Goal: Task Accomplishment & Management: Complete application form

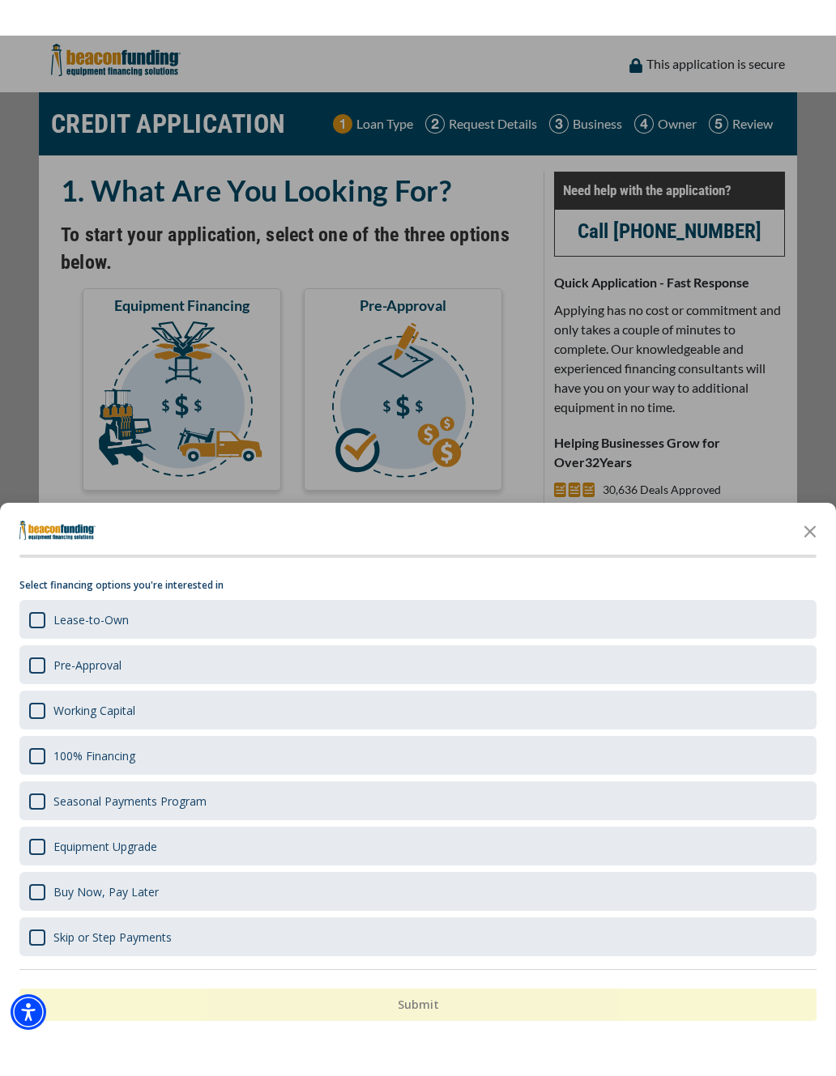
scroll to position [32, 0]
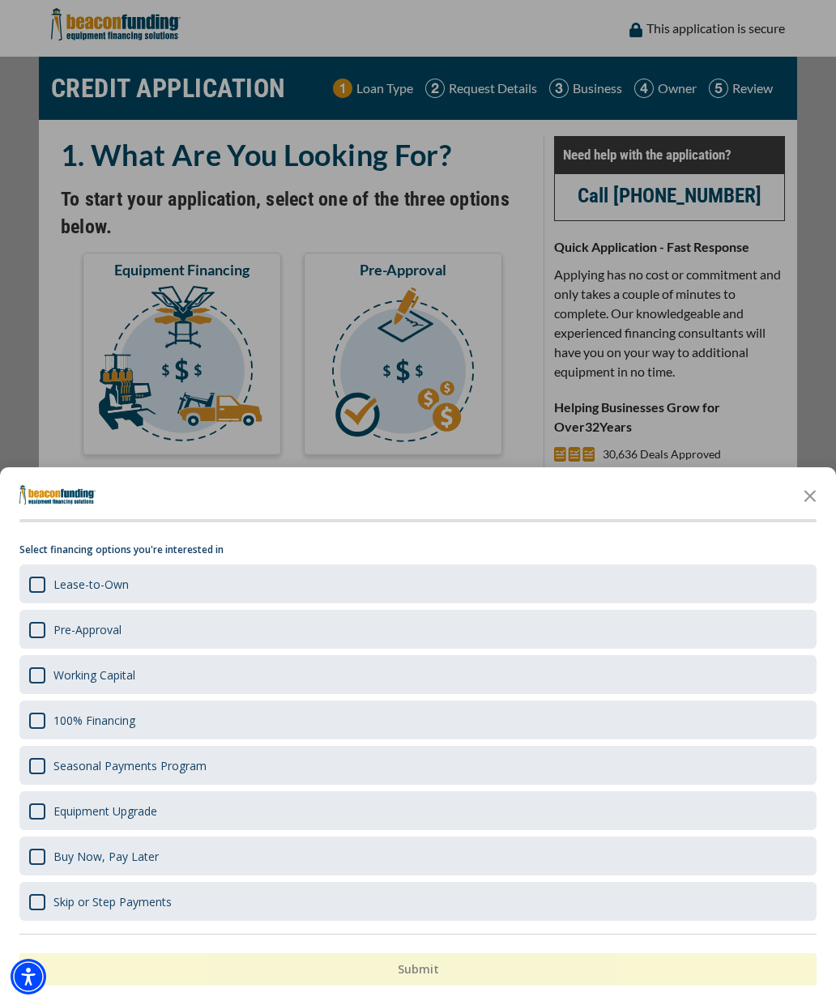
click at [38, 639] on div "Pre-Approval" at bounding box center [417, 629] width 797 height 39
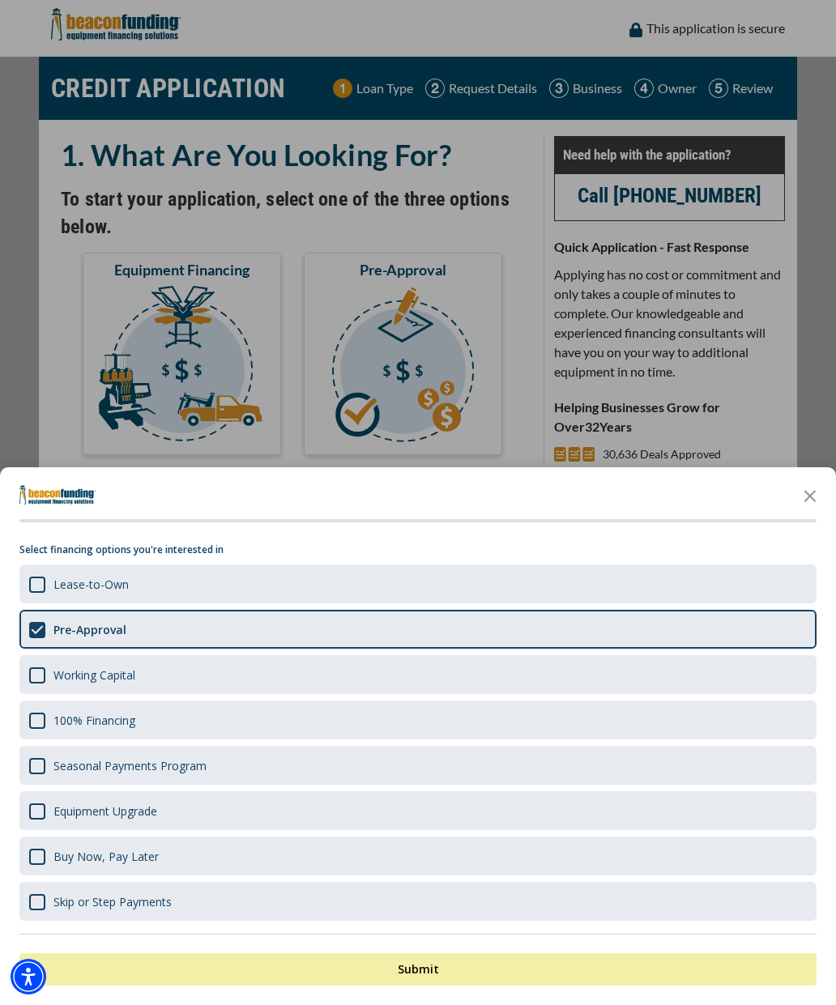
click at [39, 723] on div "Survey" at bounding box center [37, 721] width 16 height 16
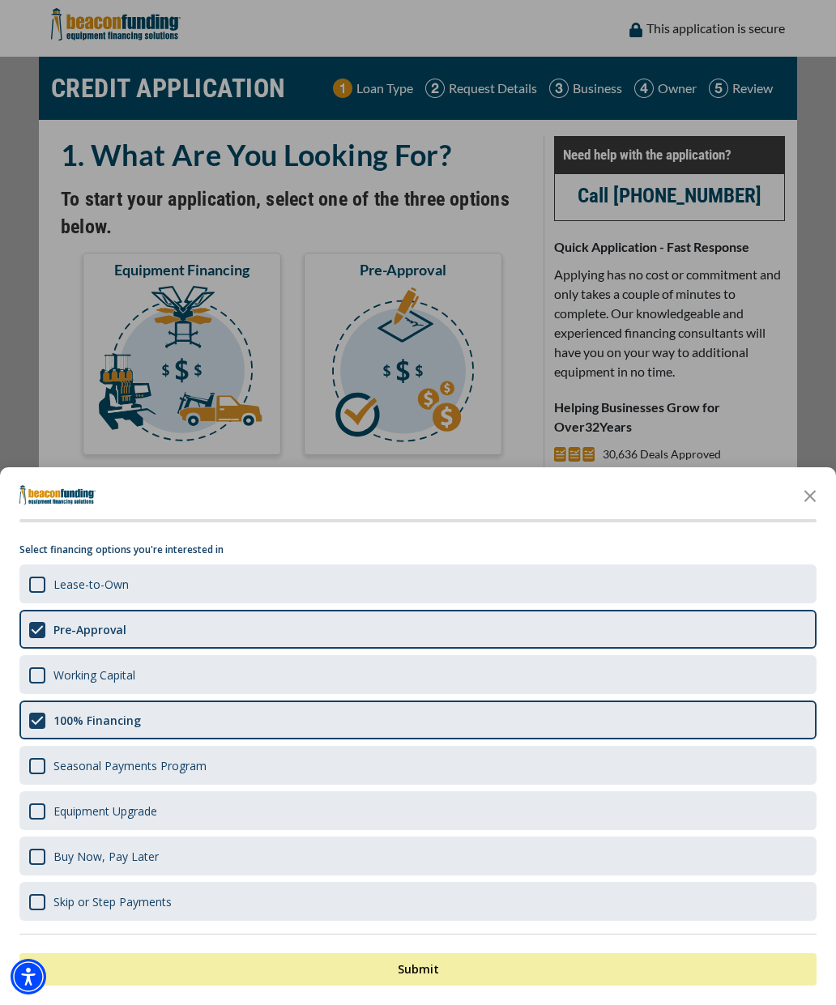
click at [40, 594] on div "Lease-to-Own" at bounding box center [417, 583] width 797 height 39
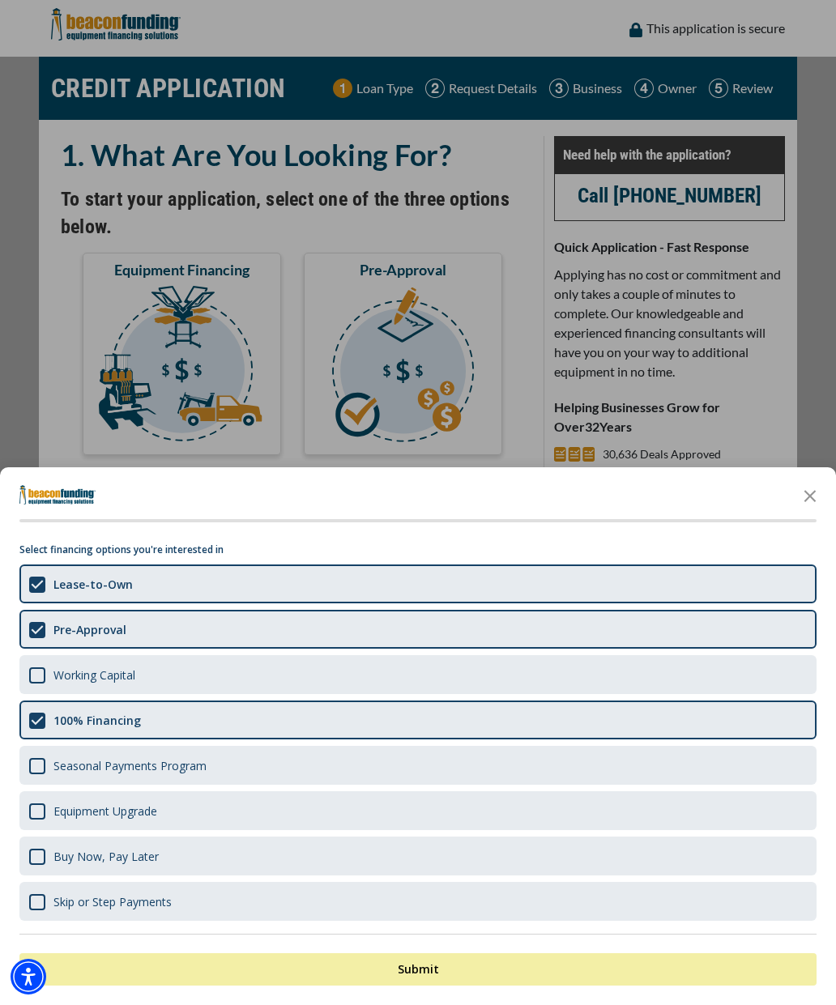
click at [37, 766] on div "Survey" at bounding box center [37, 766] width 16 height 16
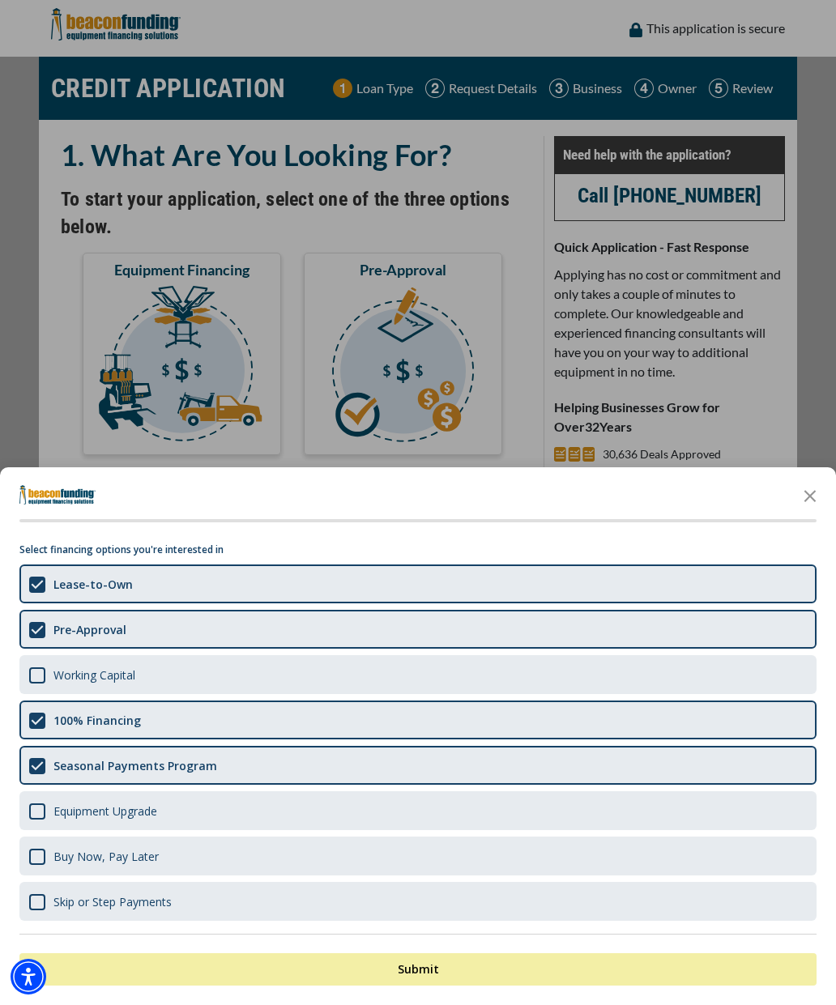
click at [539, 964] on button "Submit" at bounding box center [417, 969] width 797 height 32
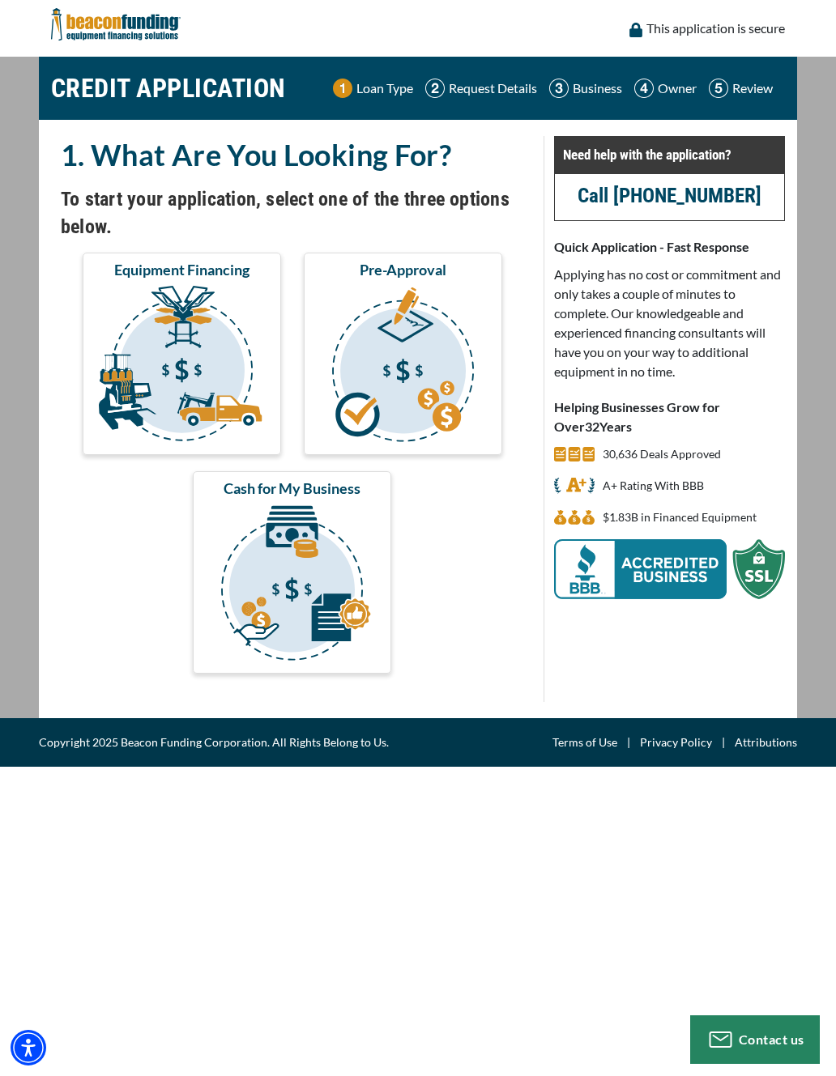
click at [158, 394] on img "submit" at bounding box center [182, 367] width 192 height 162
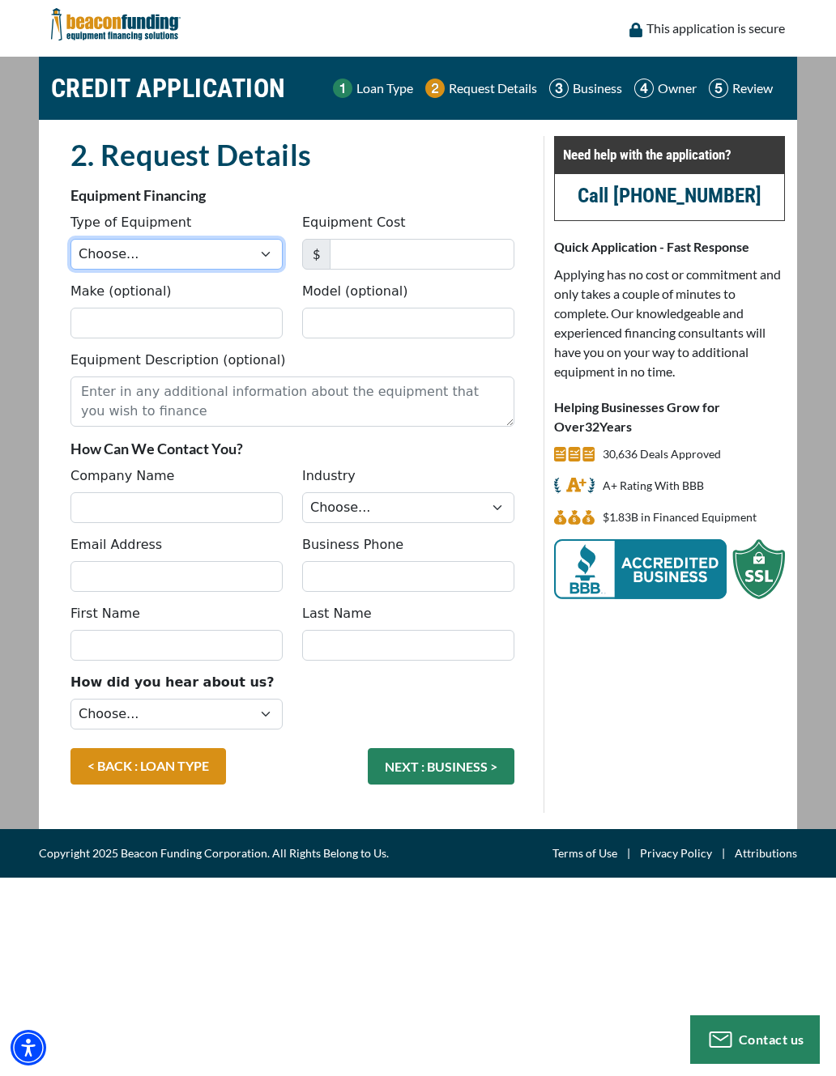
click at [270, 254] on select "Choose... Backhoe Boom/Bucket Truck Chipper Commercial Mower Crane DTG/DTF Prin…" at bounding box center [176, 254] width 212 height 31
click at [270, 260] on select "Choose... Backhoe Boom/Bucket Truck Chipper Commercial Mower Crane DTG/DTF Prin…" at bounding box center [176, 254] width 212 height 31
select select "5"
click at [413, 260] on input "Equipment Cost" at bounding box center [422, 254] width 185 height 31
type input "395,000"
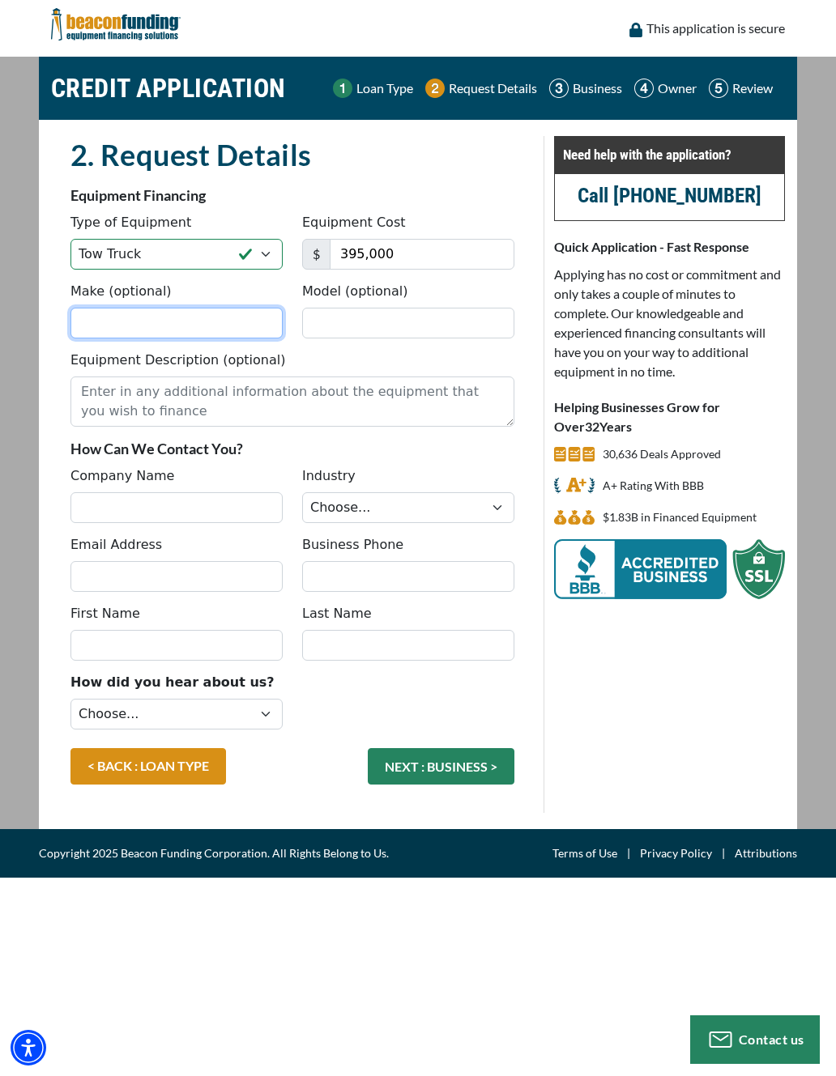
click at [198, 326] on input "Make (optional)" at bounding box center [176, 323] width 212 height 31
type input "Century"
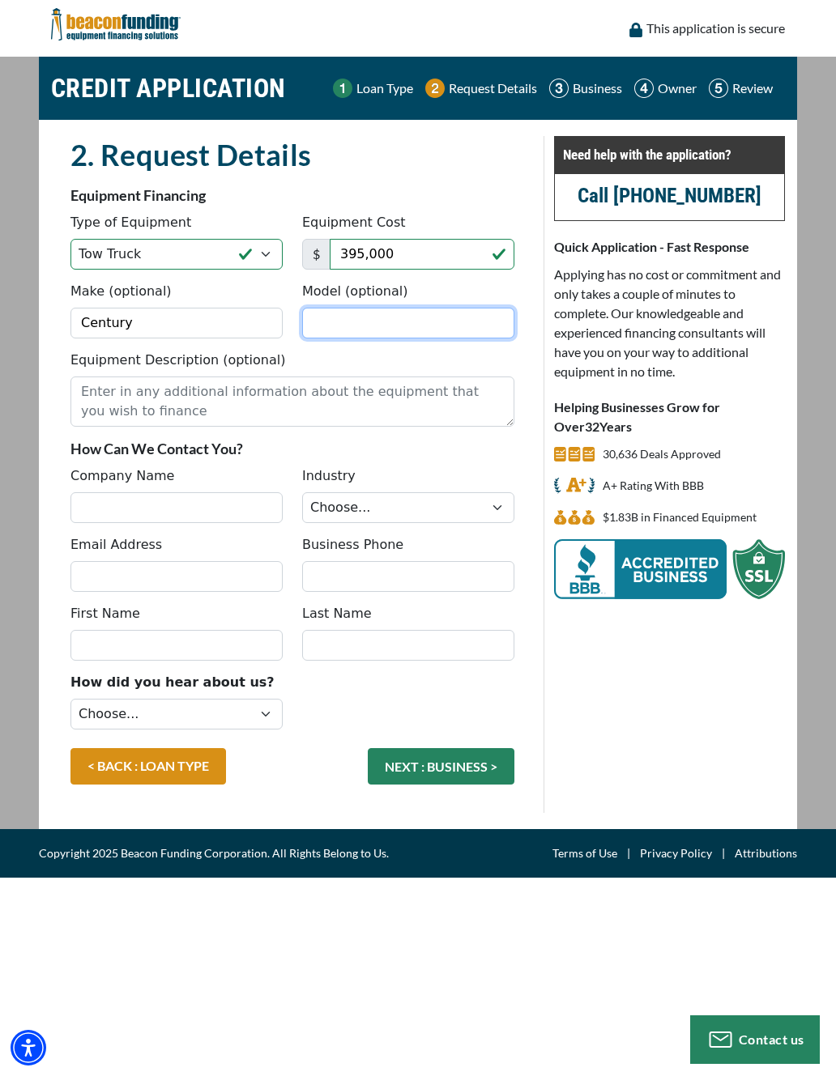
click at [437, 323] on input "Model (optional)" at bounding box center [408, 323] width 212 height 31
type input "1140RXP"
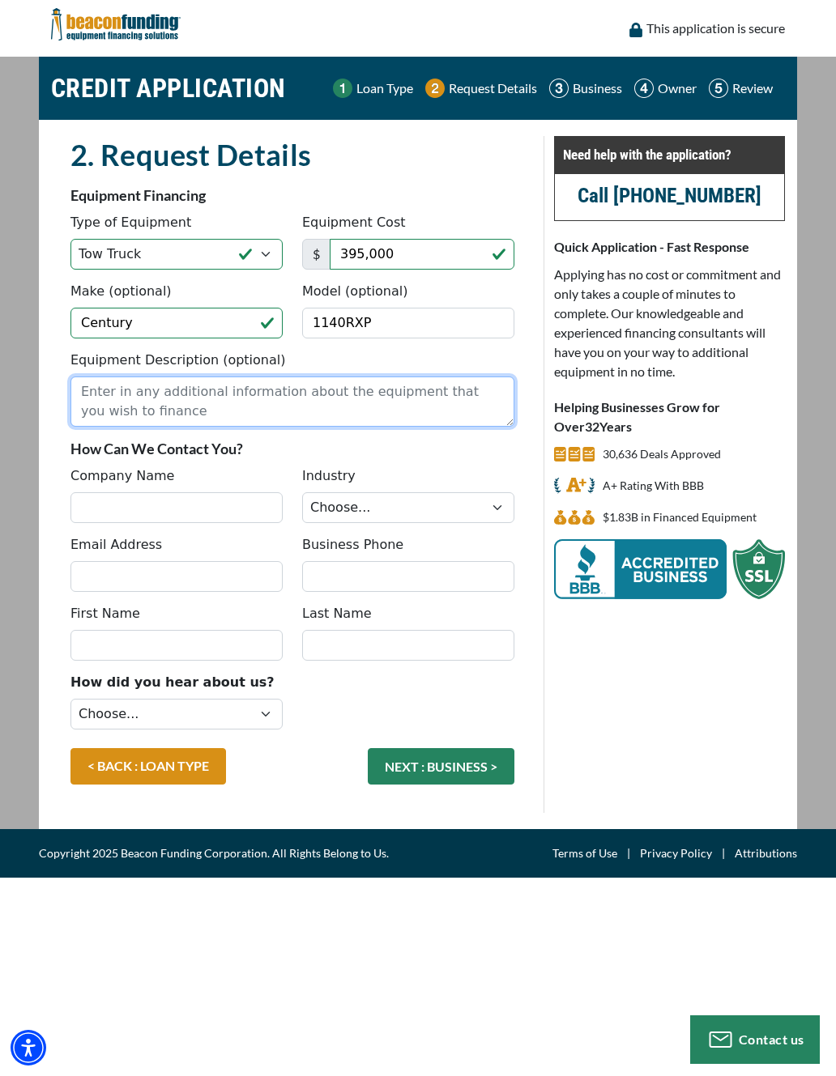
click at [99, 398] on textarea "Equipment Description (optional)" at bounding box center [292, 402] width 444 height 50
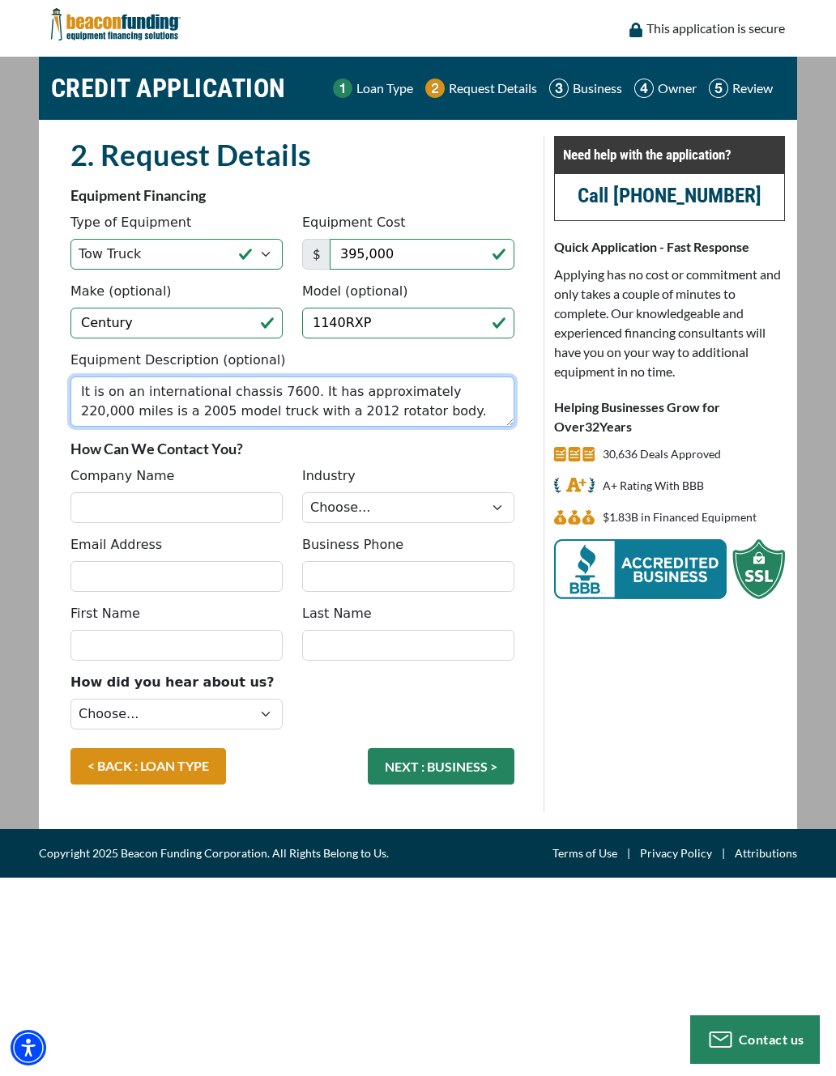
type textarea "It is on an international chassis 7600. It has approximately 220,000 miles is a…"
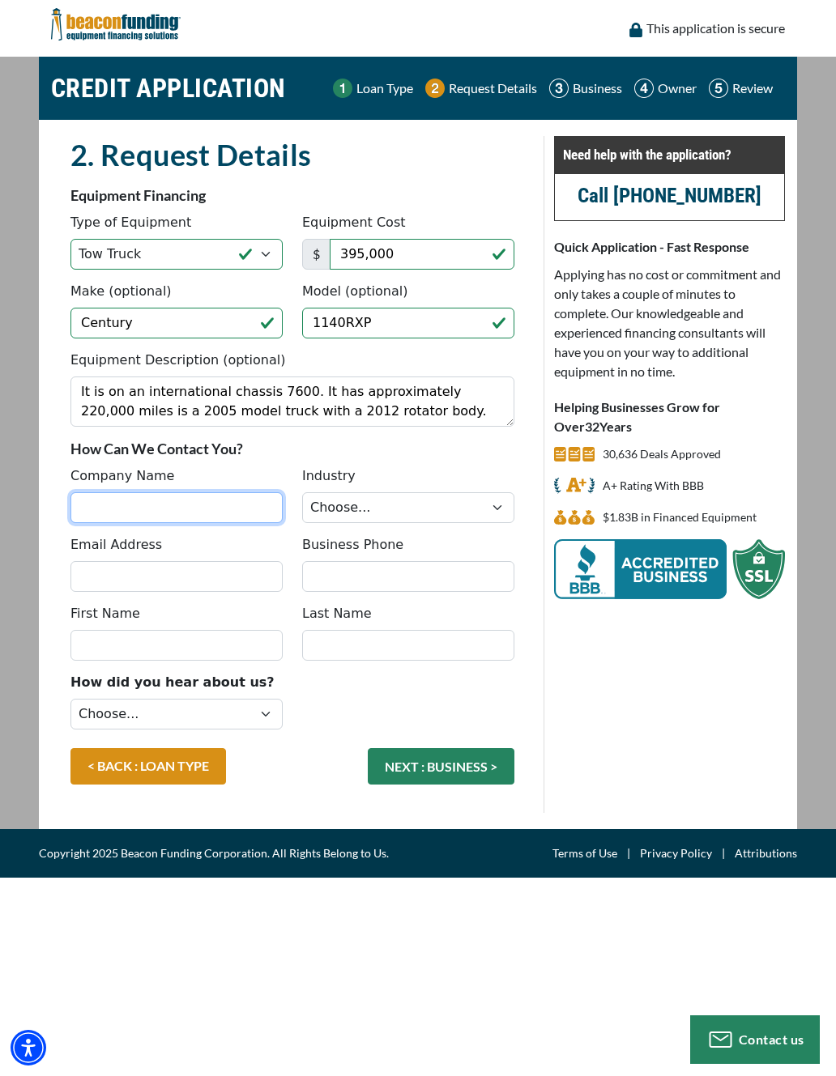
click at [88, 519] on input "Company Name" at bounding box center [176, 507] width 212 height 31
click at [140, 506] on input "ABC record recovery" at bounding box center [176, 507] width 212 height 31
click at [266, 507] on input "ABC Wrecker& recovery" at bounding box center [176, 507] width 212 height 31
type input "ABC Wrecker& Recovery LLC"
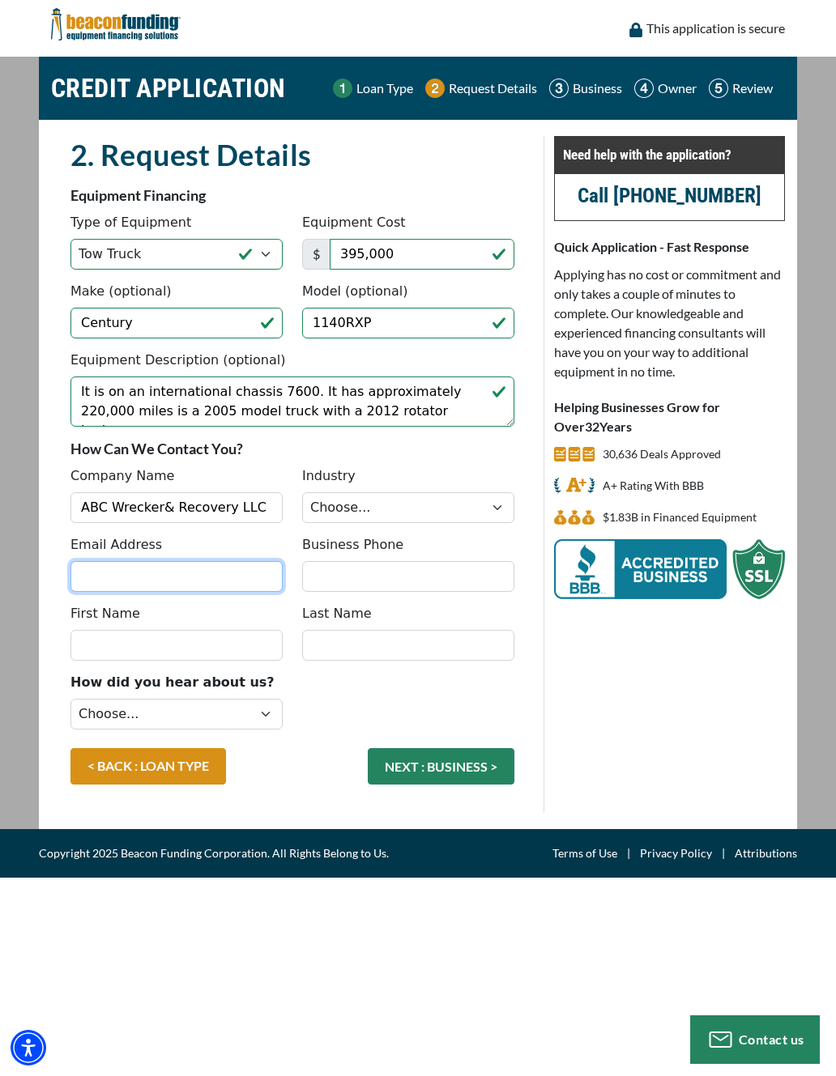
click at [112, 591] on input "Email Address" at bounding box center [176, 576] width 212 height 31
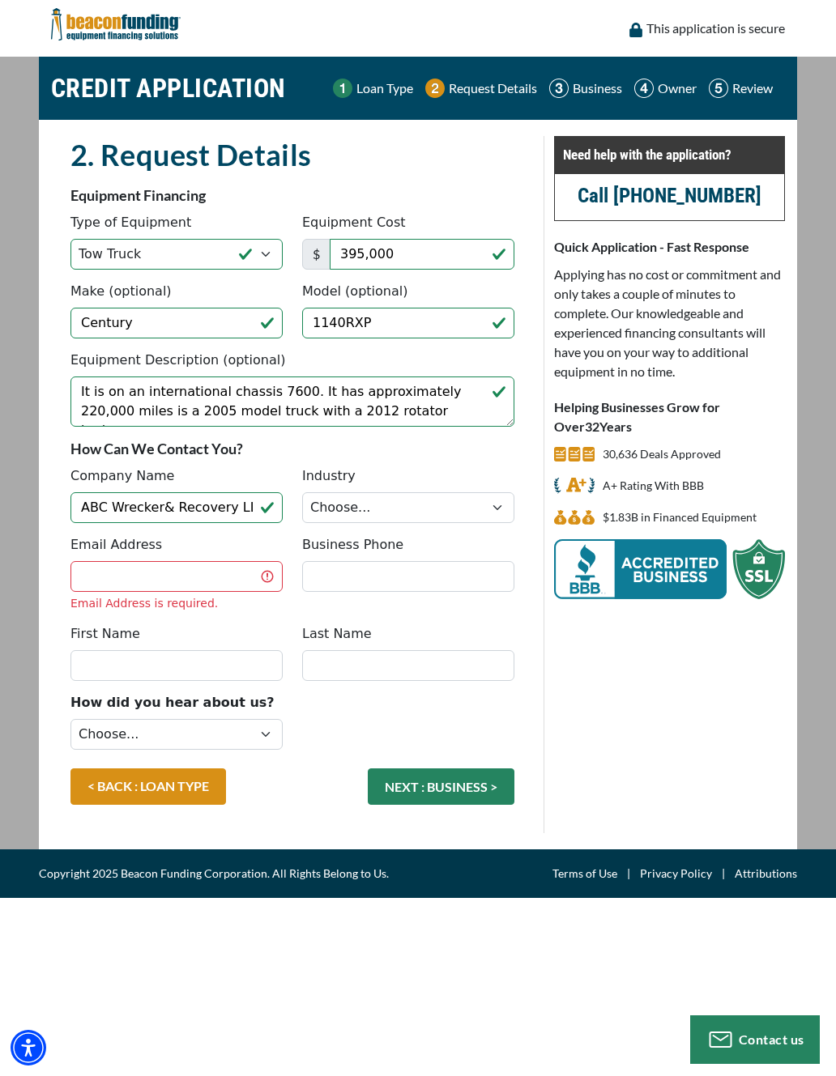
type input "[EMAIL_ADDRESS][DOMAIN_NAME]"
type input "2299387809"
type input "[PERSON_NAME]"
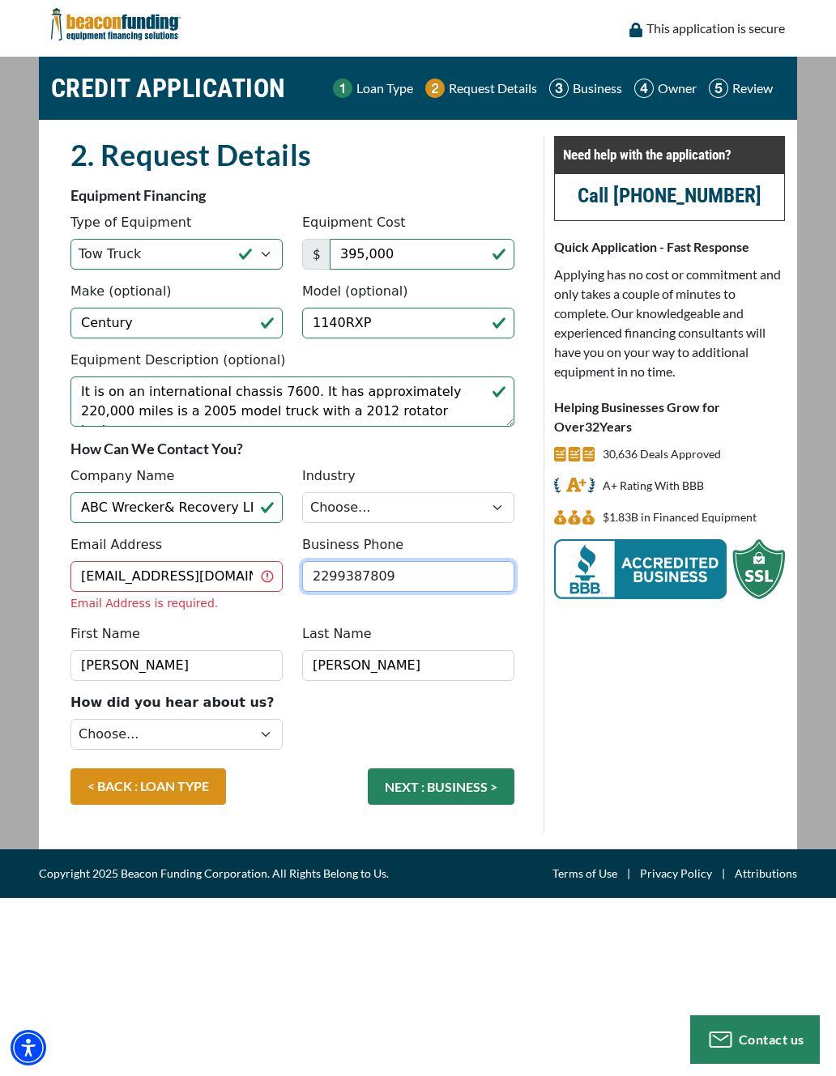
click at [420, 580] on input "2299387809" at bounding box center [408, 576] width 212 height 31
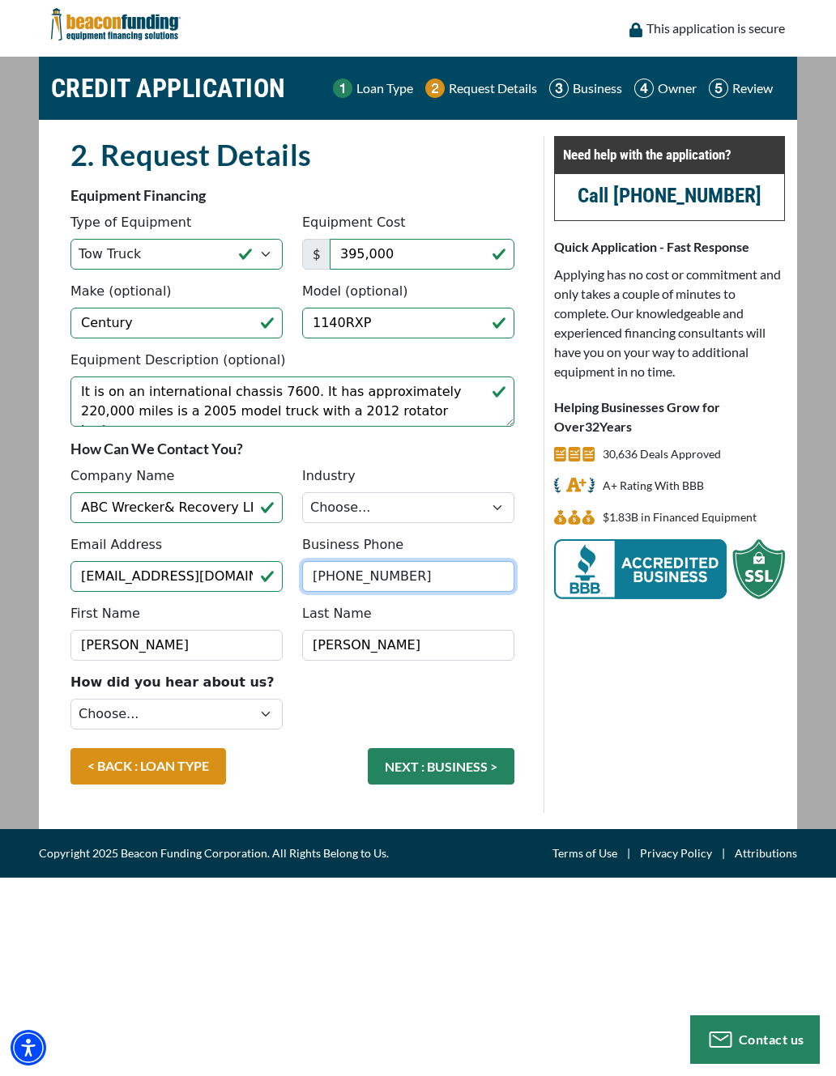
type input "[PHONE_NUMBER]"
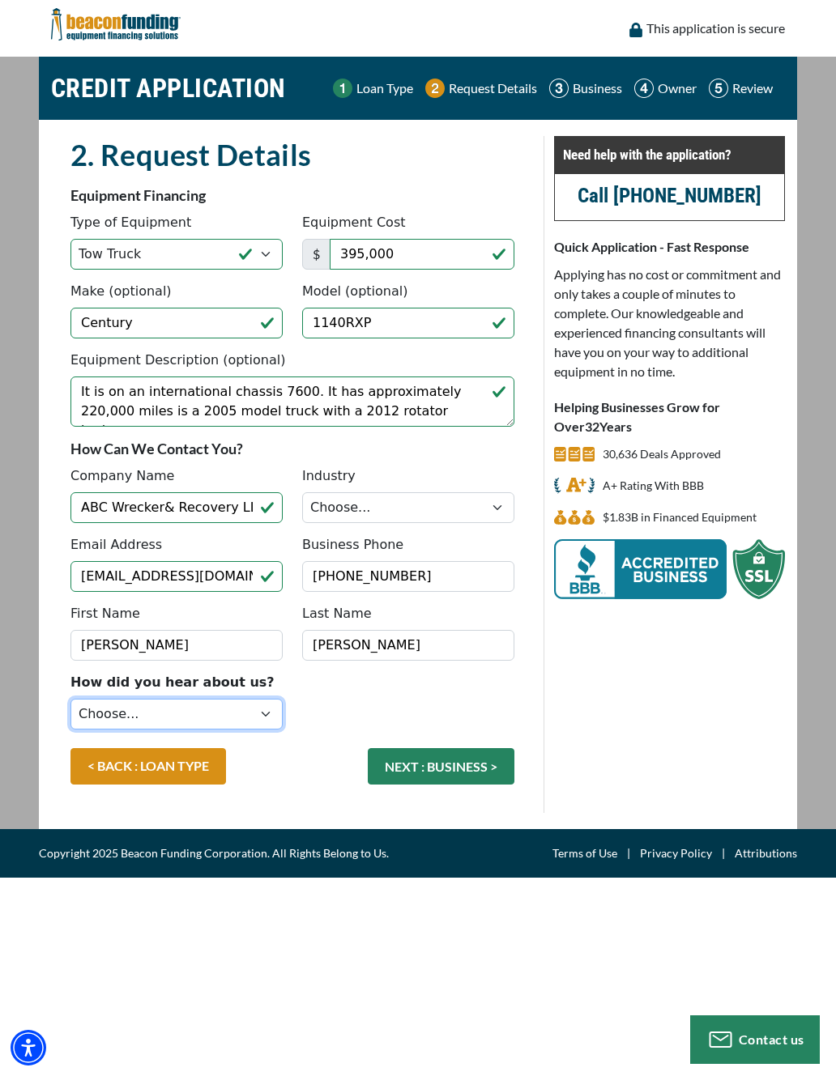
click at [224, 714] on select "Choose... Internet Search Vendor Referral Word of Mouth Client Referral Email E…" at bounding box center [176, 714] width 212 height 31
select select "8"
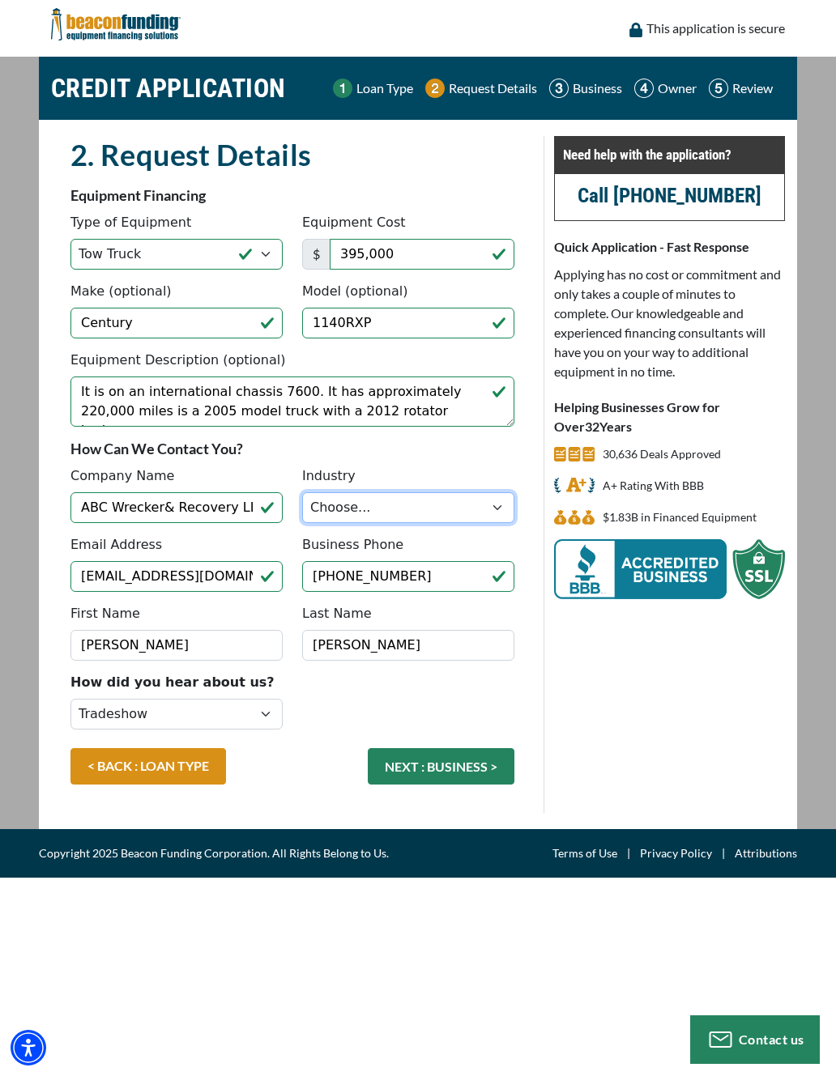
click at [460, 509] on select "Choose... Towing Landscape/Hardscape Decorated Apparel Septic Light Constructio…" at bounding box center [408, 507] width 212 height 31
select select "1"
click at [484, 769] on button "NEXT : BUSINESS >" at bounding box center [441, 766] width 147 height 36
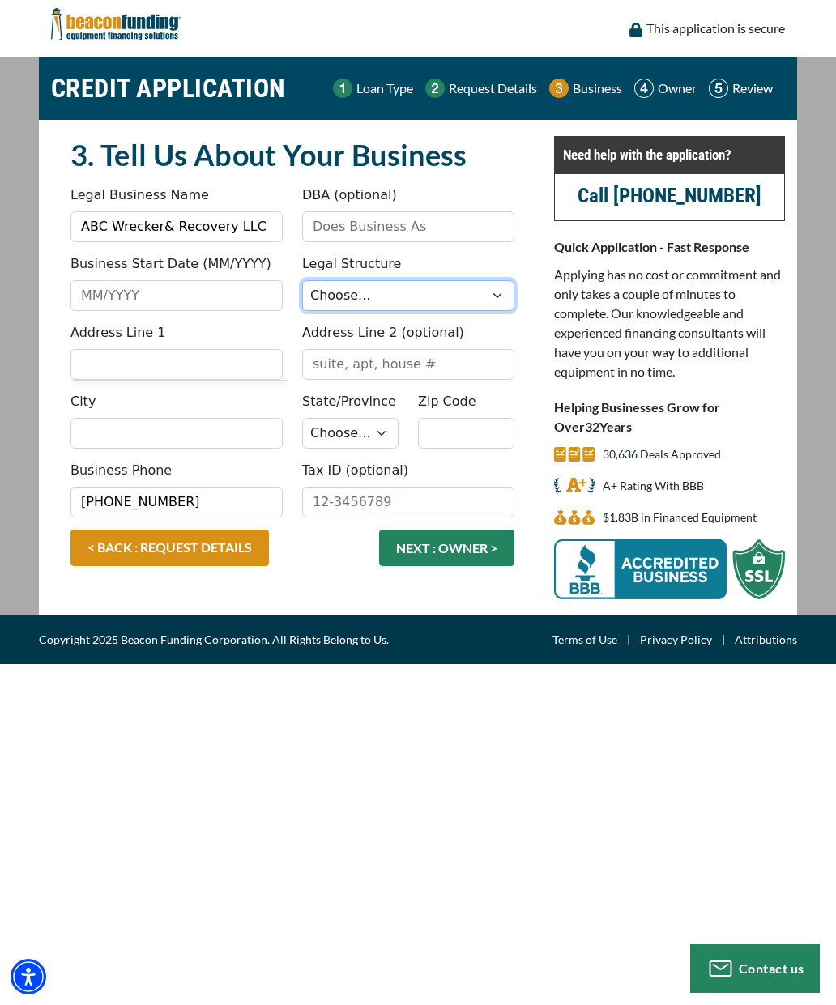
click at [496, 292] on select "Choose... Corporation LLC LLP Municipality Non-Profit Partnership Proprietorship" at bounding box center [408, 295] width 212 height 31
select select "2"
click at [188, 296] on input "Business Start Date (MM/YYYY)" at bounding box center [176, 295] width 212 height 31
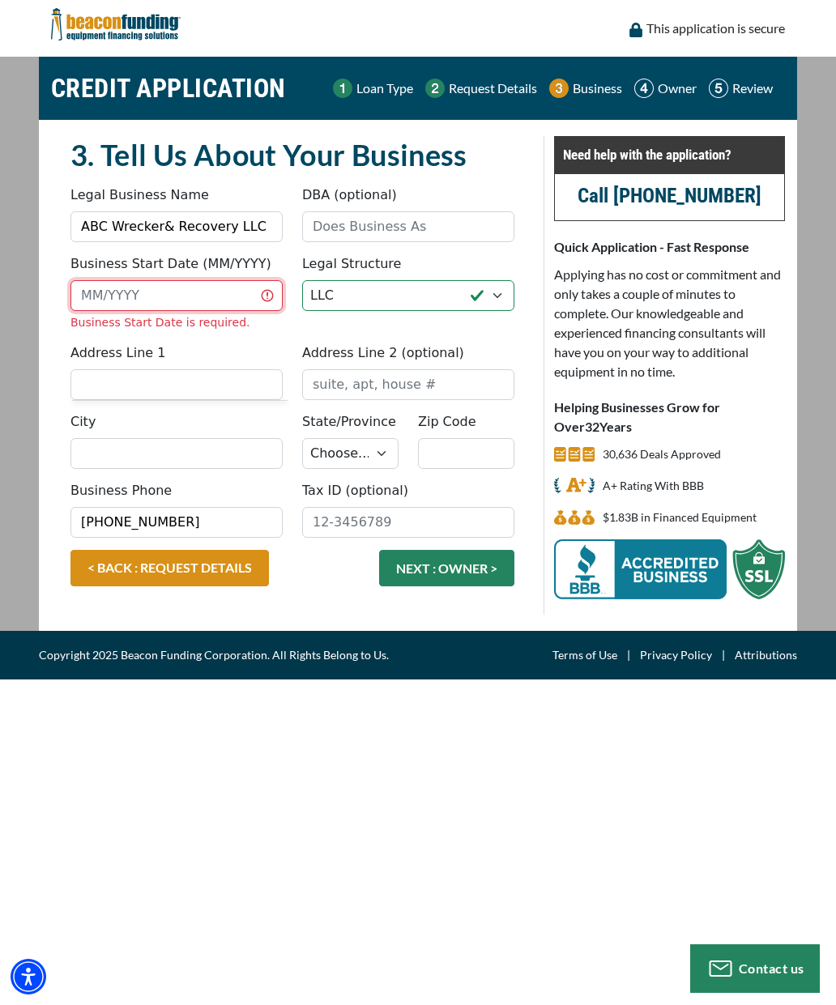
click at [107, 294] on input "Business Start Date (MM/YYYY)" at bounding box center [176, 295] width 212 height 31
type input "07/2014"
click at [198, 394] on fieldset "3. Tell Us About Your Business Something went wrong, please try again. Legal Bu…" at bounding box center [292, 375] width 463 height 479
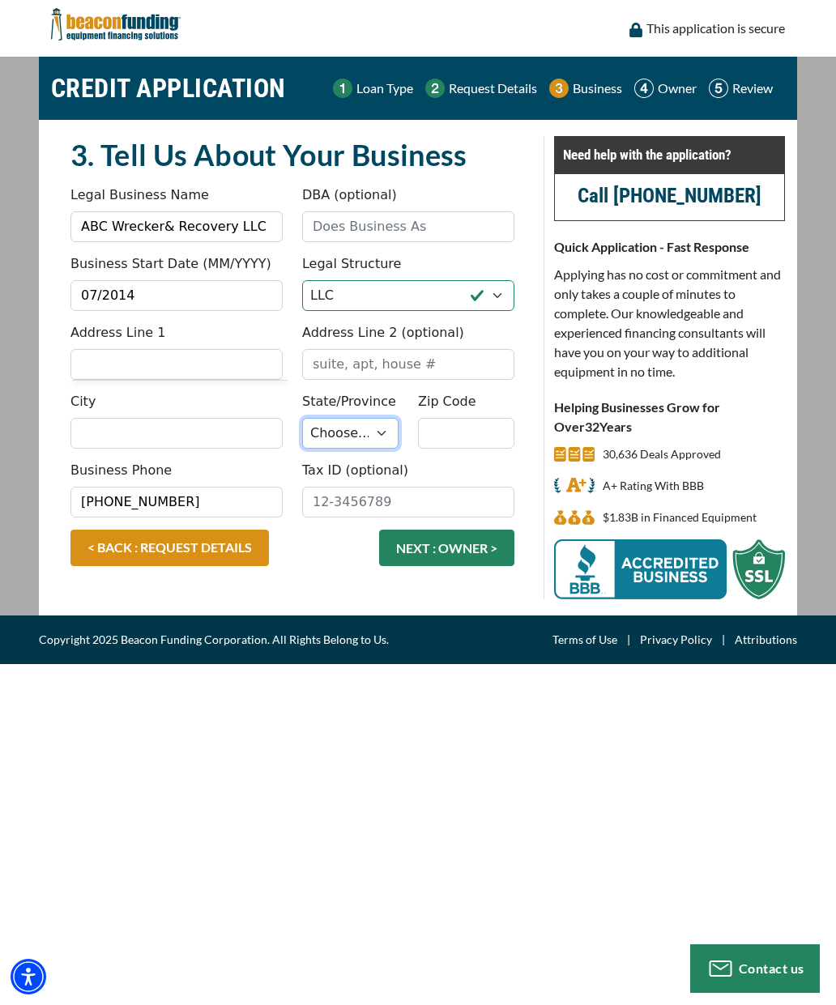
type input "231 Hwy 300 S"
type input "Warwick"
type input "31015"
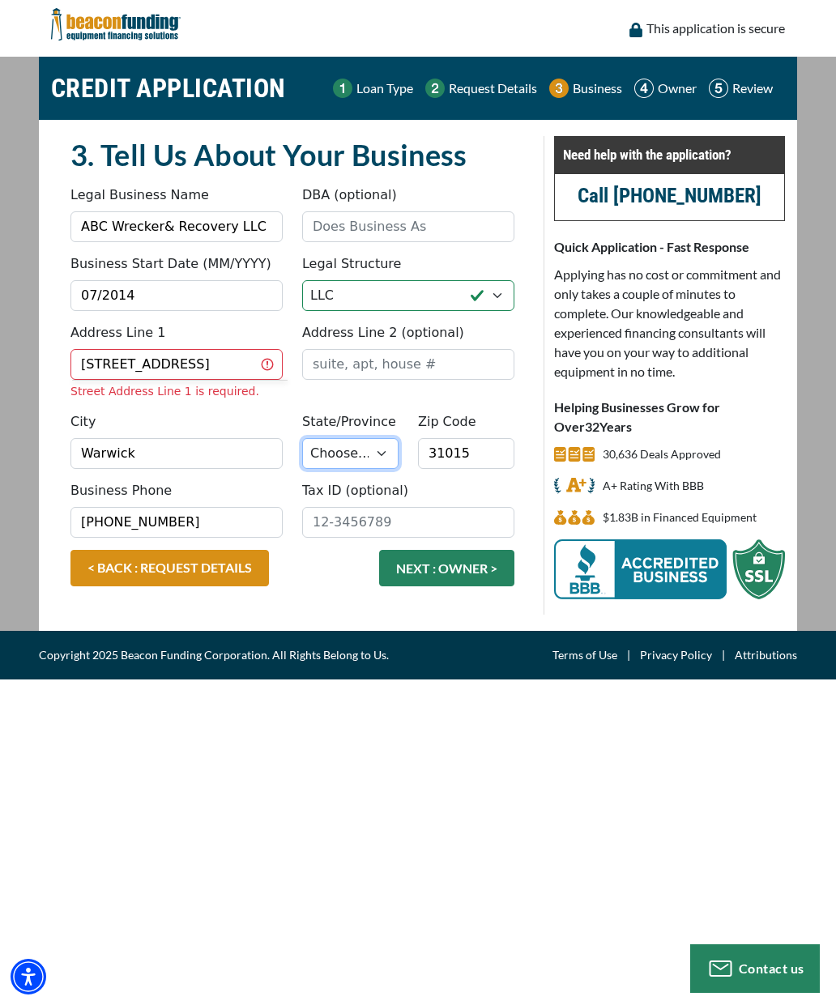
select select "12"
click at [359, 522] on input "Tax ID (optional)" at bounding box center [408, 522] width 212 height 31
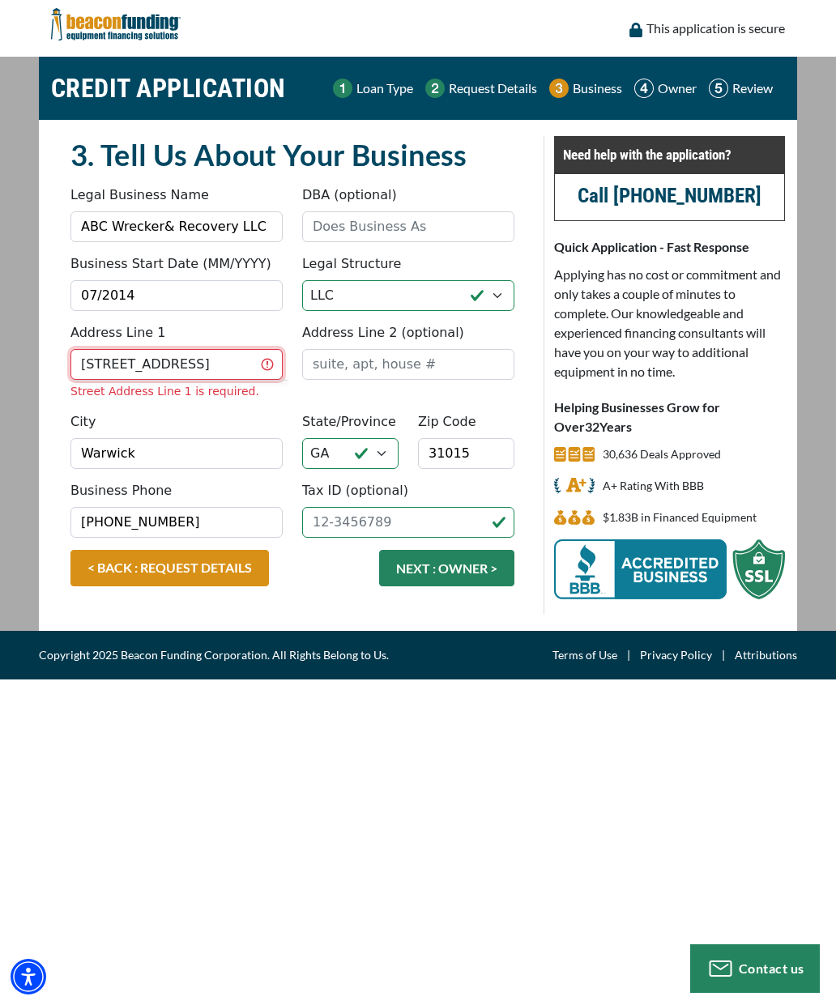
click at [215, 373] on input "231 Hwy 300 S" at bounding box center [176, 364] width 212 height 31
type input "231 S HWY 300"
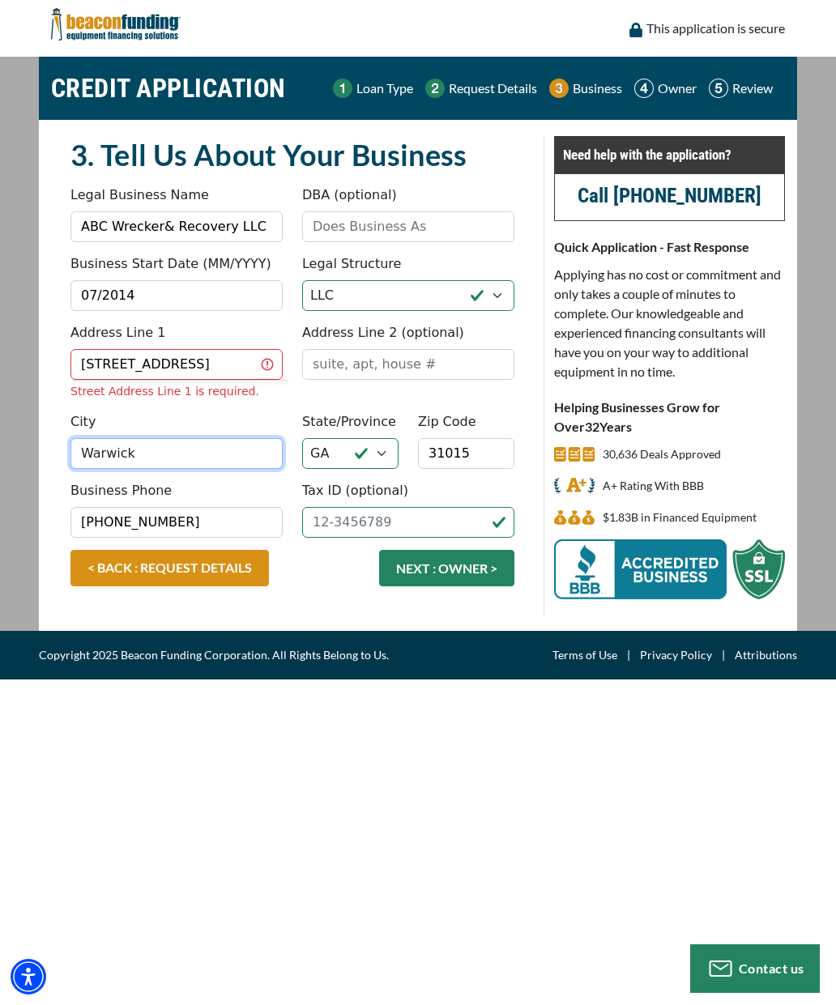
click at [194, 459] on div "City Warwick State/Province Choose... AL AK AZ AR CA CO CT DE DC FL GA HI ID IL…" at bounding box center [292, 446] width 463 height 69
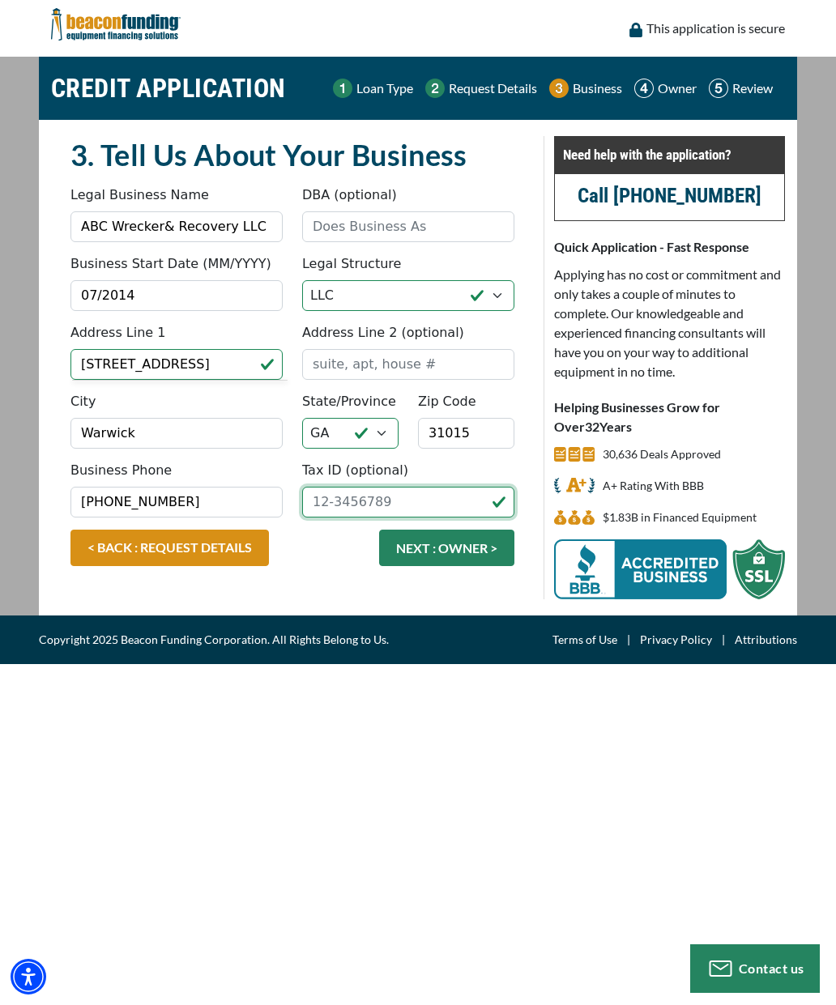
click at [449, 503] on input "Tax ID (optional)" at bounding box center [408, 502] width 212 height 31
click at [458, 556] on button "NEXT : OWNER >" at bounding box center [446, 548] width 135 height 36
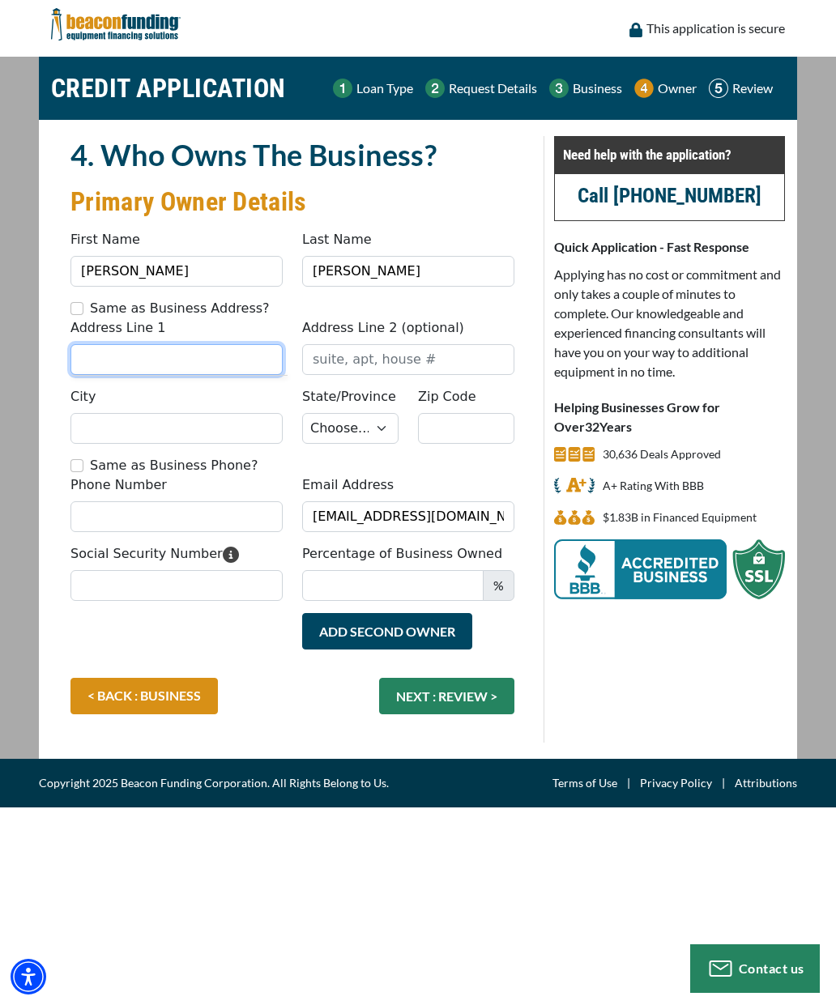
click at [93, 356] on input "Address Line 1" at bounding box center [176, 359] width 212 height 31
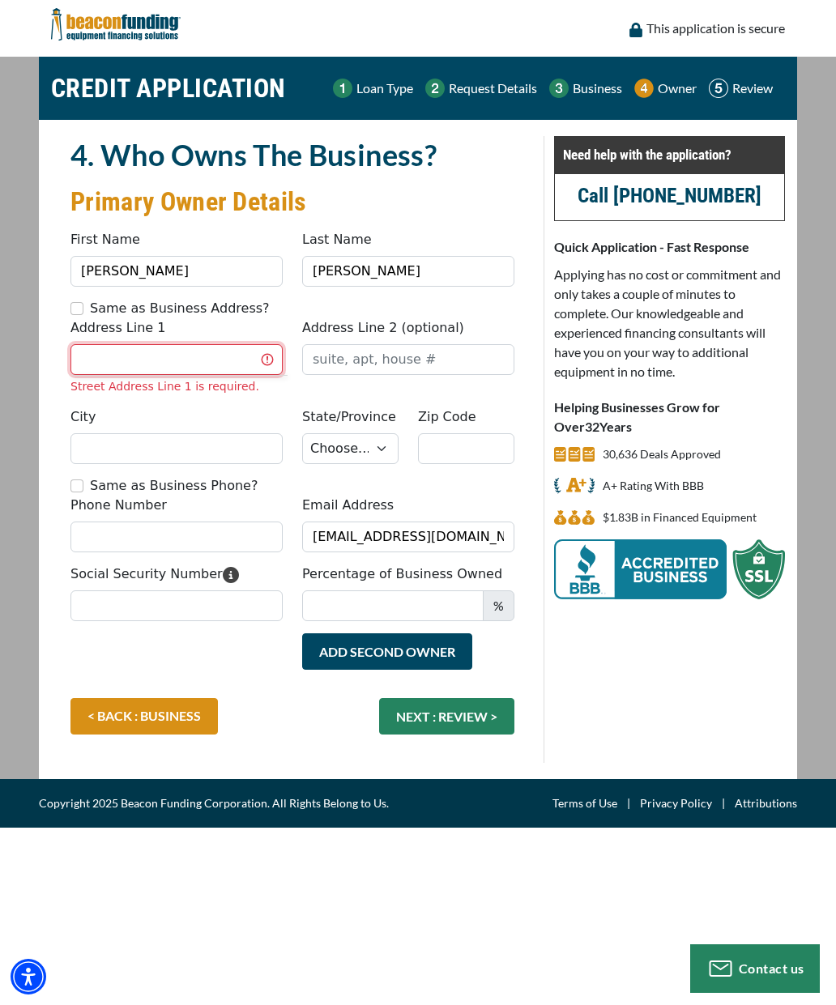
click at [100, 373] on input "Address Line 1" at bounding box center [176, 359] width 212 height 31
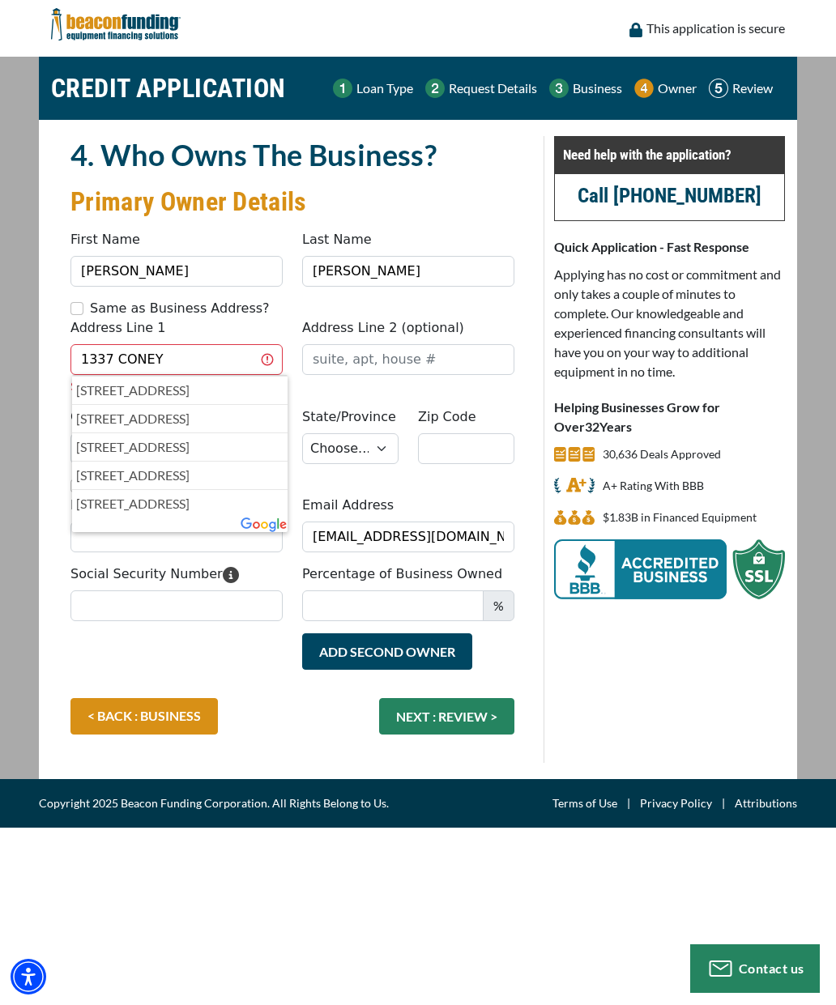
click at [208, 387] on p "1337 Coney Road South, Cordele, GA, USA" at bounding box center [179, 390] width 207 height 19
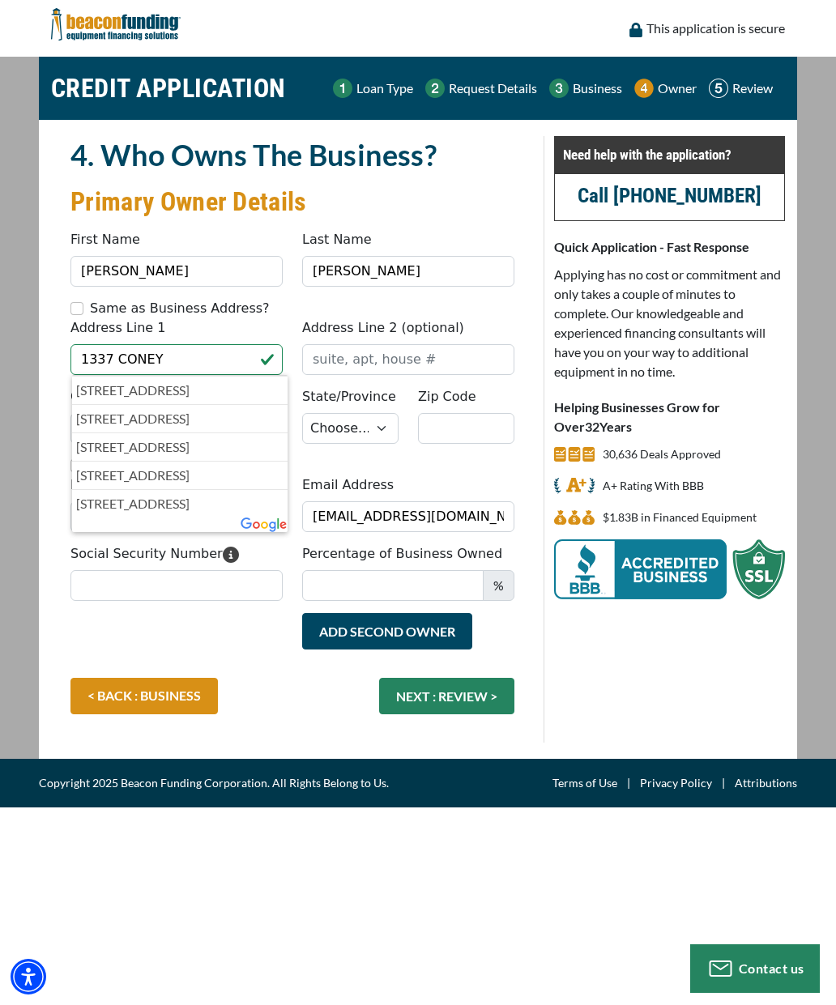
type input "[STREET_ADDRESS]"
type input "Cordele"
select select "12"
type input "31015"
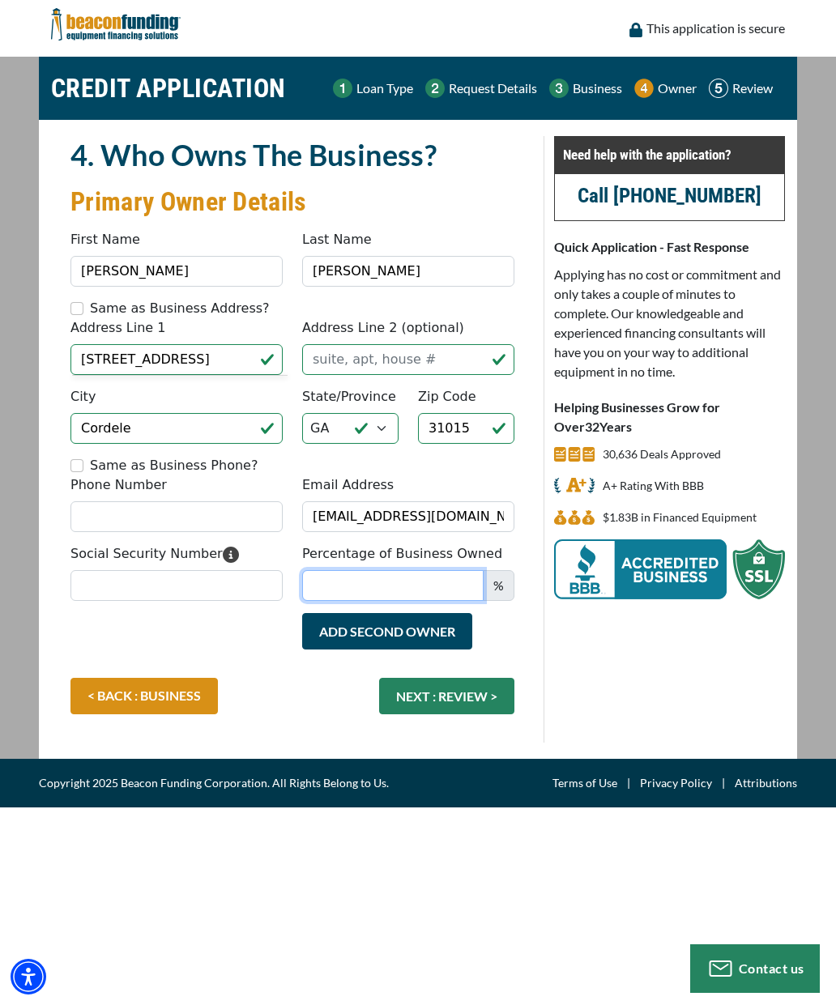
click at [431, 585] on input "Percentage of Business Owned" at bounding box center [392, 585] width 181 height 31
type input "98"
click at [250, 509] on input "Phone Number" at bounding box center [176, 516] width 212 height 31
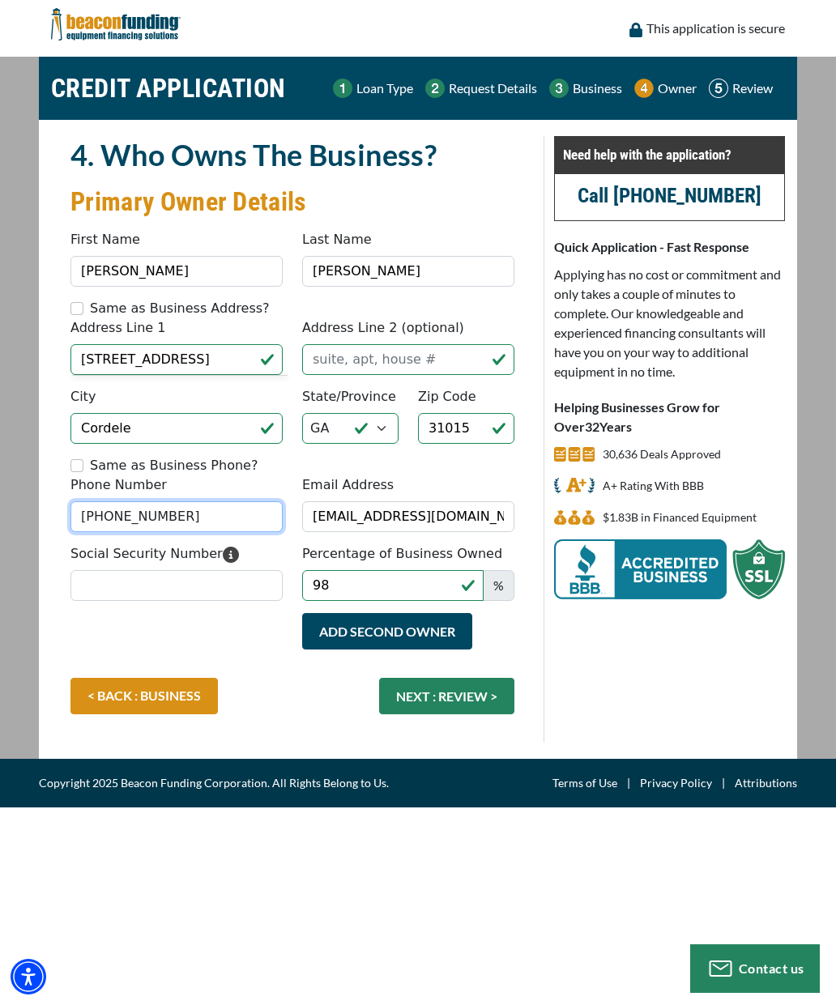
type input "[PHONE_NUMBER]"
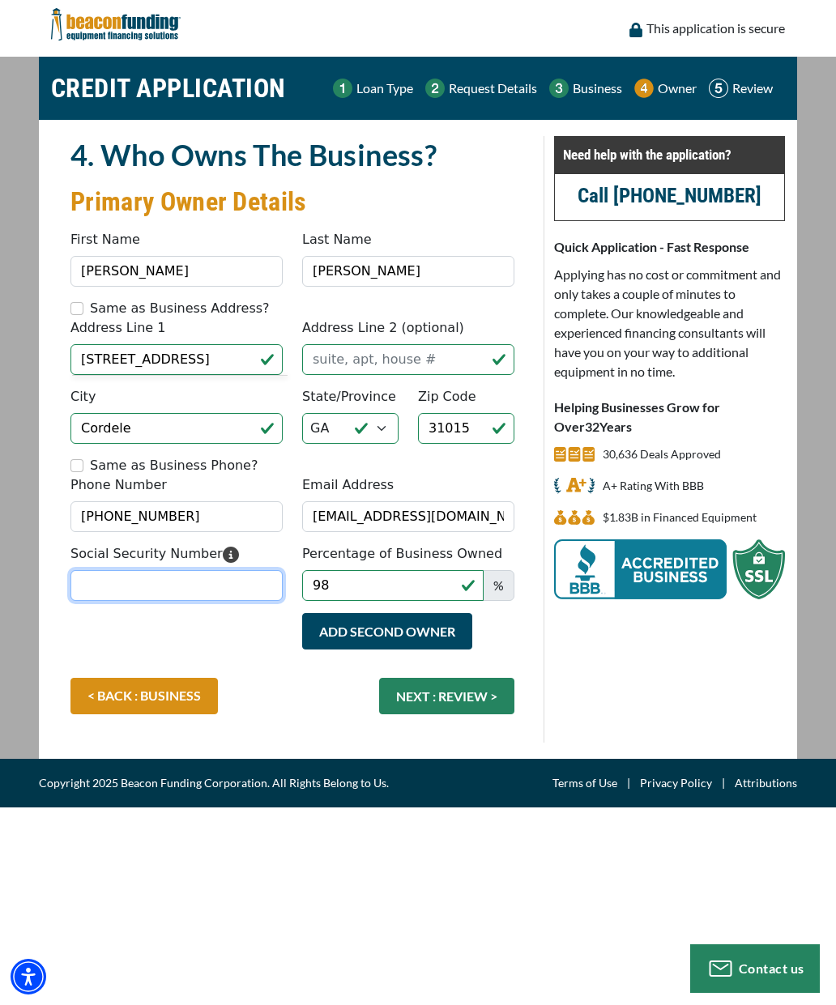
click at [219, 581] on input "Social Security Number" at bounding box center [176, 585] width 212 height 31
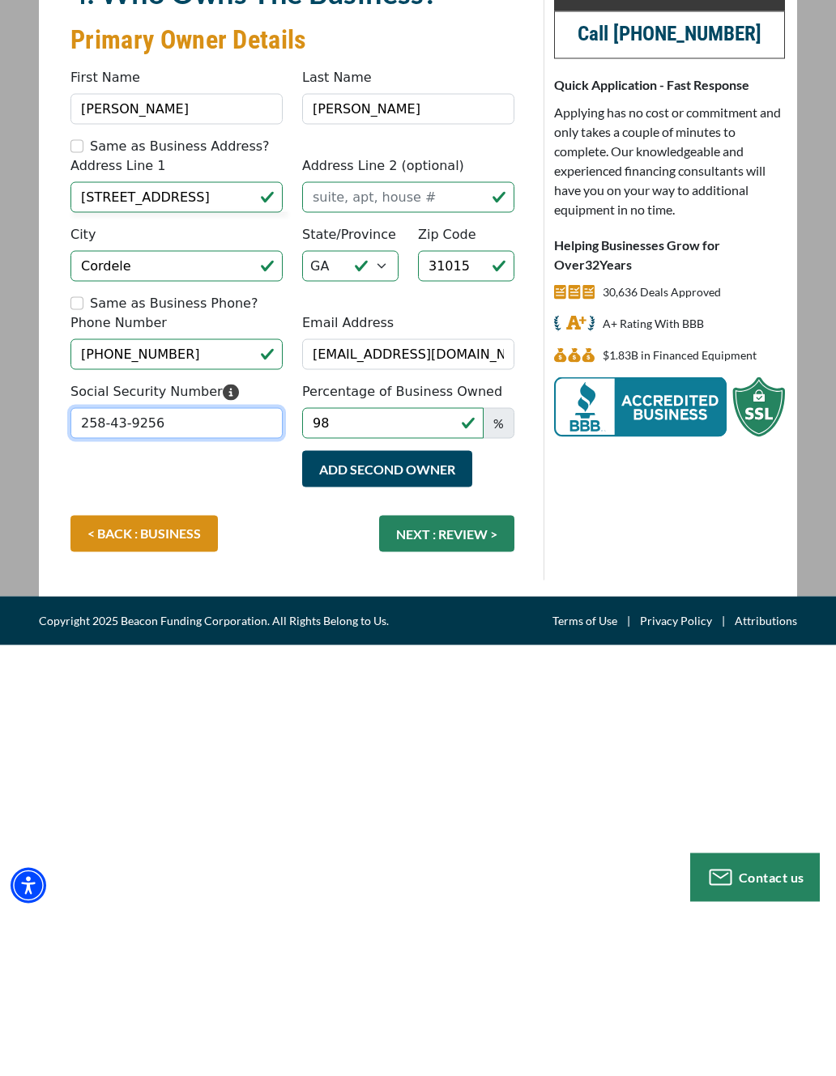
type input "258-43-9256"
click at [481, 678] on button "NEXT : REVIEW >" at bounding box center [446, 696] width 135 height 36
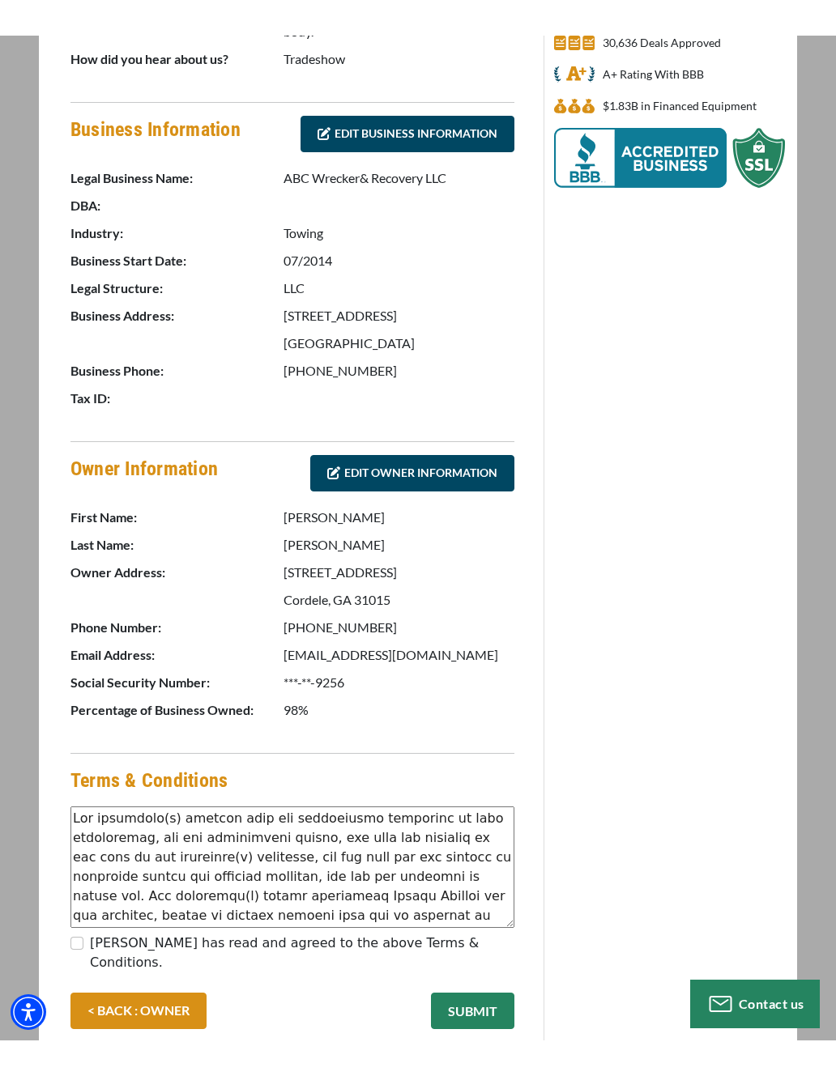
scroll to position [437, 0]
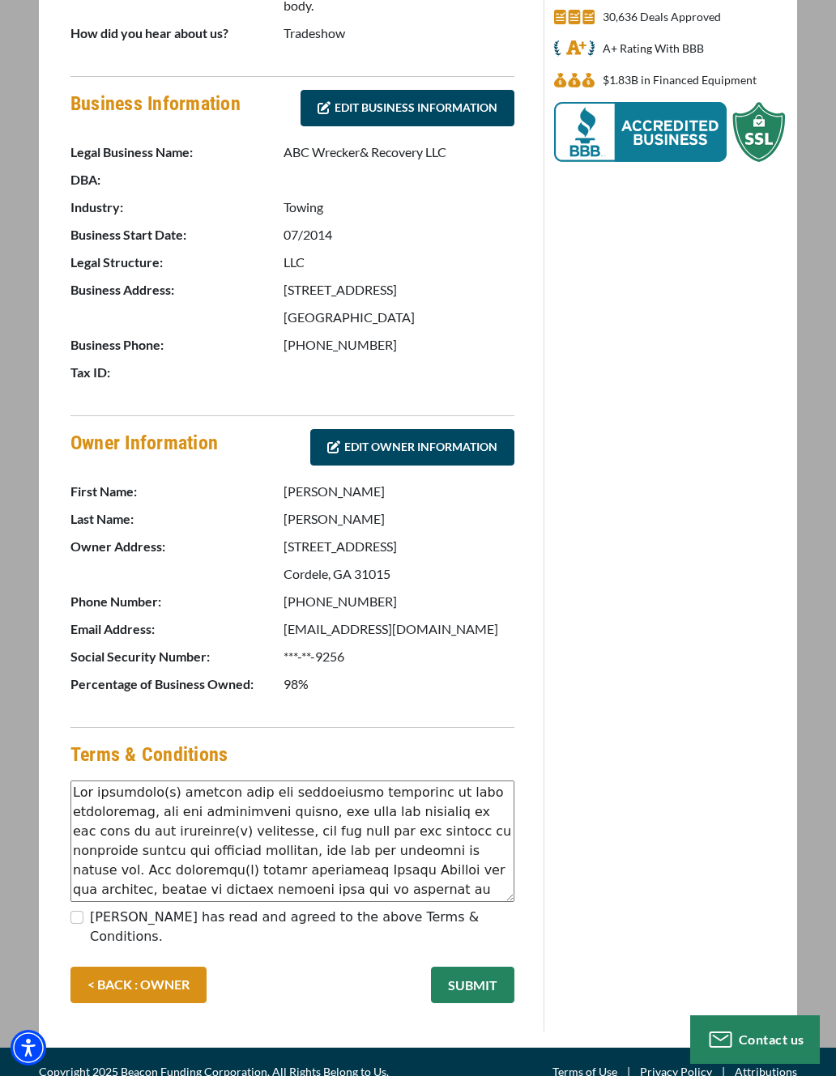
click at [76, 915] on input "[PERSON_NAME] has read and agreed to the above Terms & Conditions." at bounding box center [76, 917] width 13 height 13
checkbox input "true"
click at [480, 967] on button "SUBMIT" at bounding box center [472, 985] width 83 height 36
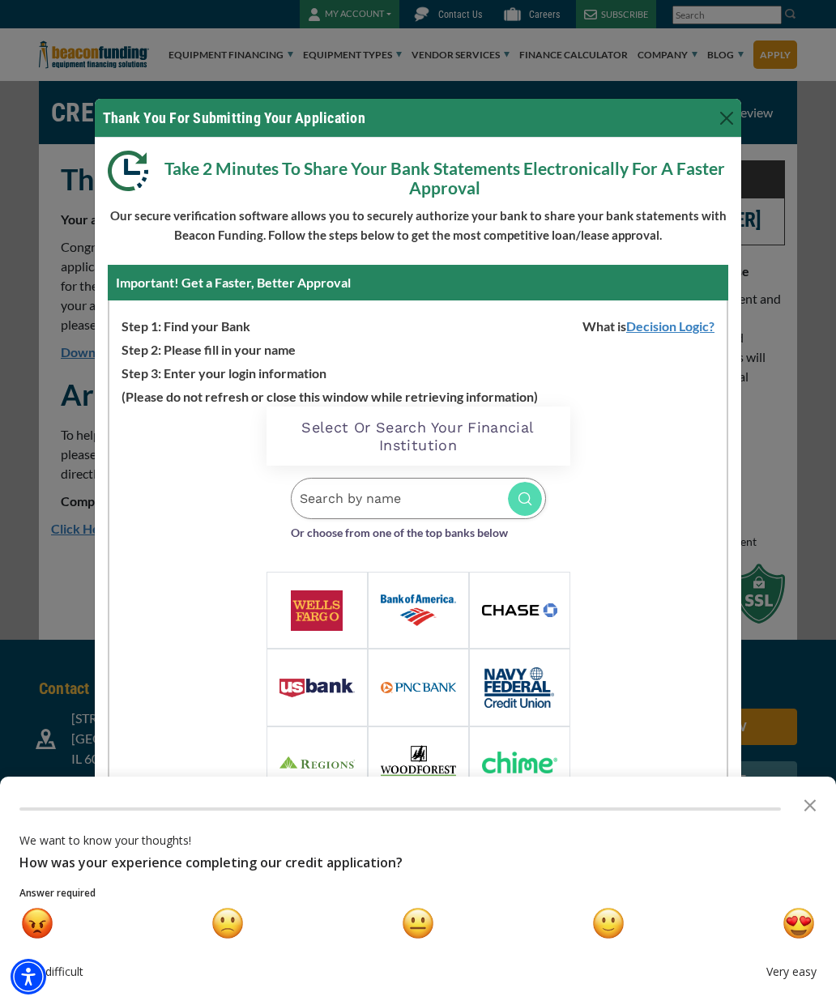
click at [321, 751] on div at bounding box center [316, 762] width 101 height 73
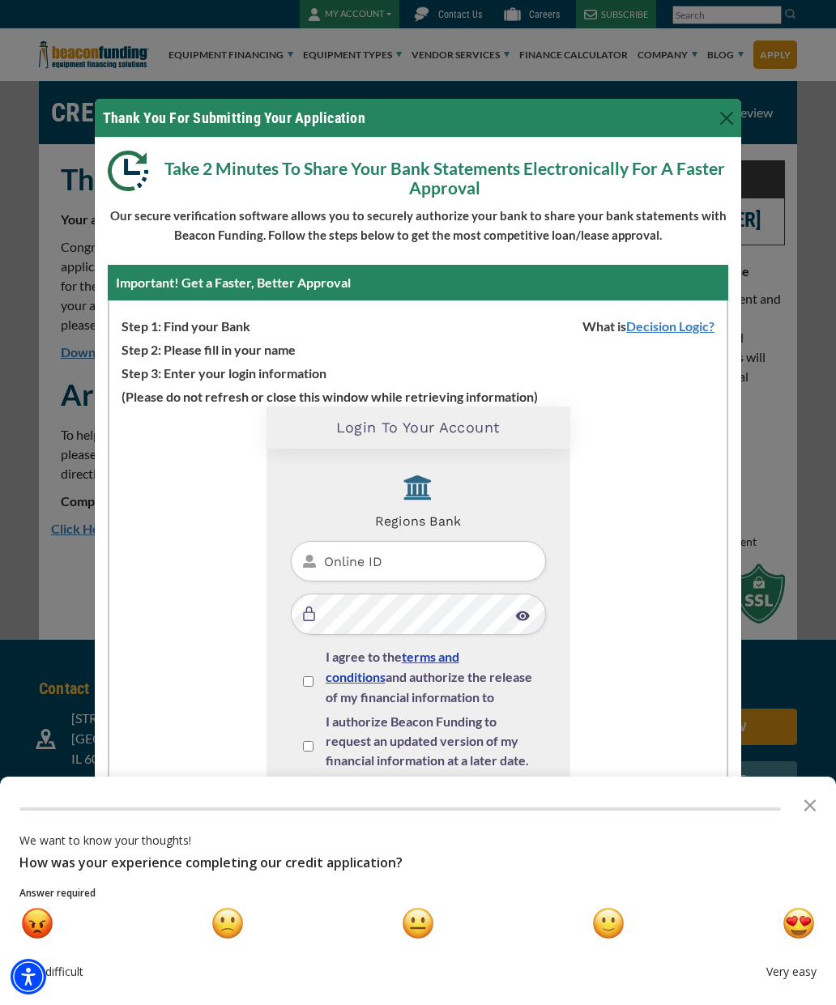
click at [654, 524] on div "Loading Widget Login To Your Account Regions Bank I agree to the terms and cond…" at bounding box center [417, 655] width 617 height 497
click at [429, 919] on div "neutral" at bounding box center [418, 923] width 31 height 31
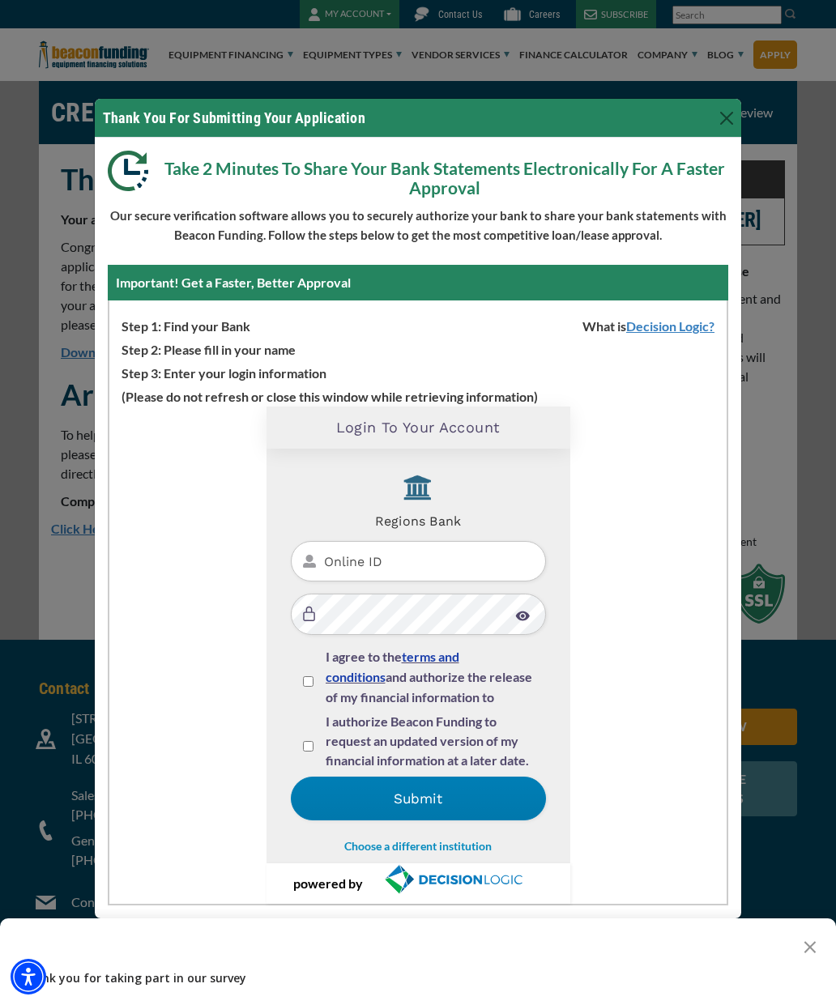
click at [736, 111] on button "Close" at bounding box center [727, 118] width 26 height 26
